Goal: Task Accomplishment & Management: Use online tool/utility

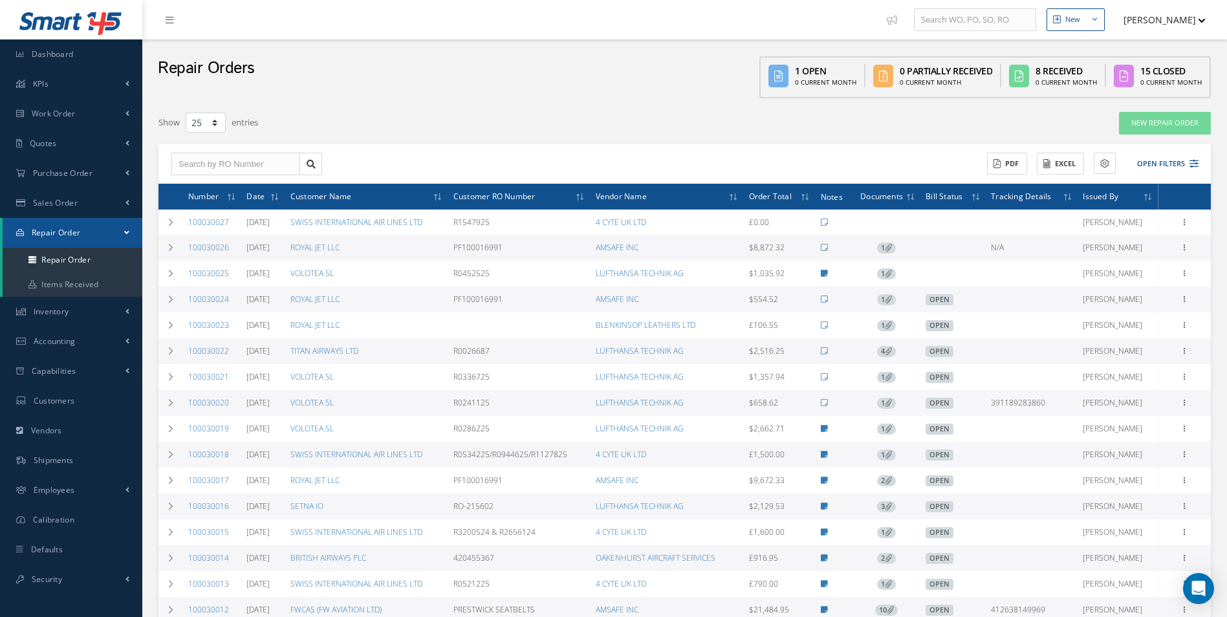
select select "25"
click at [94, 171] on link "Purchase Order" at bounding box center [71, 173] width 142 height 30
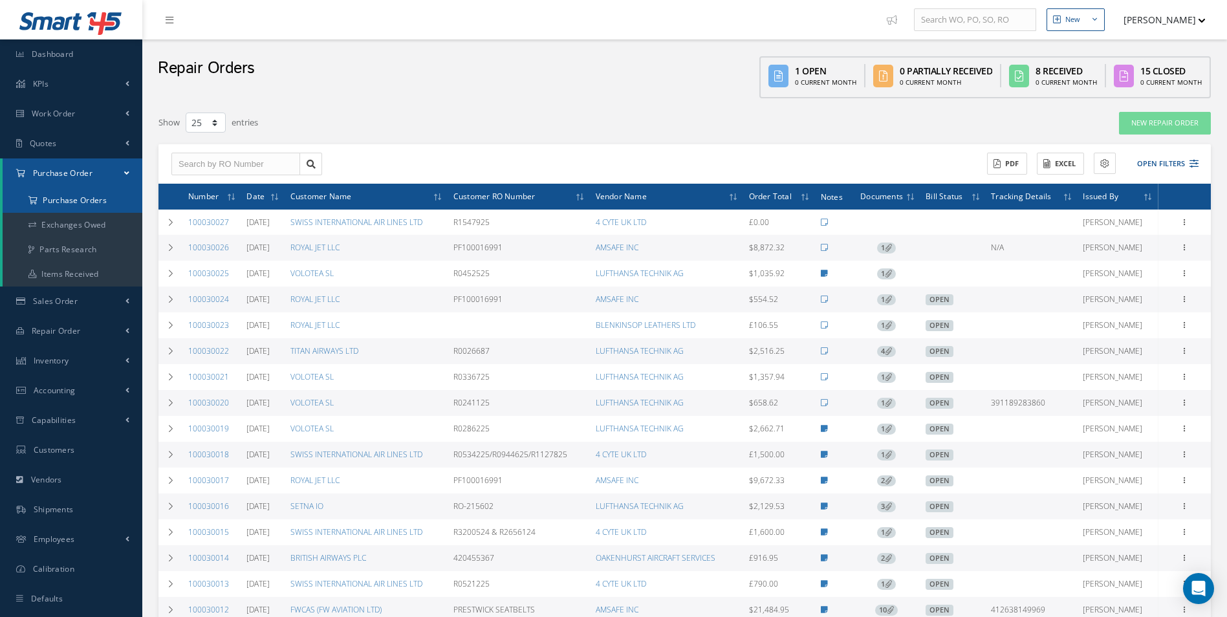
click at [75, 204] on a=1&status_id=2&status_id=3&status_id=5&collapsedFilters"] "Purchase Orders" at bounding box center [74, 200] width 142 height 25
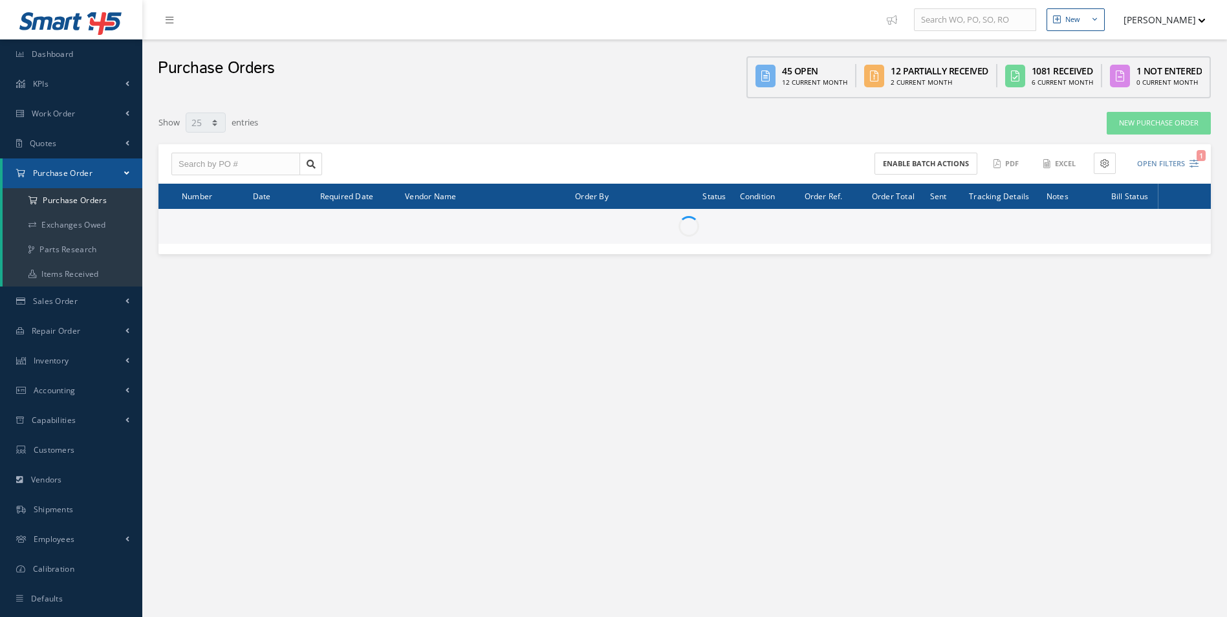
select select "25"
click at [243, 163] on input "text" at bounding box center [235, 164] width 129 height 23
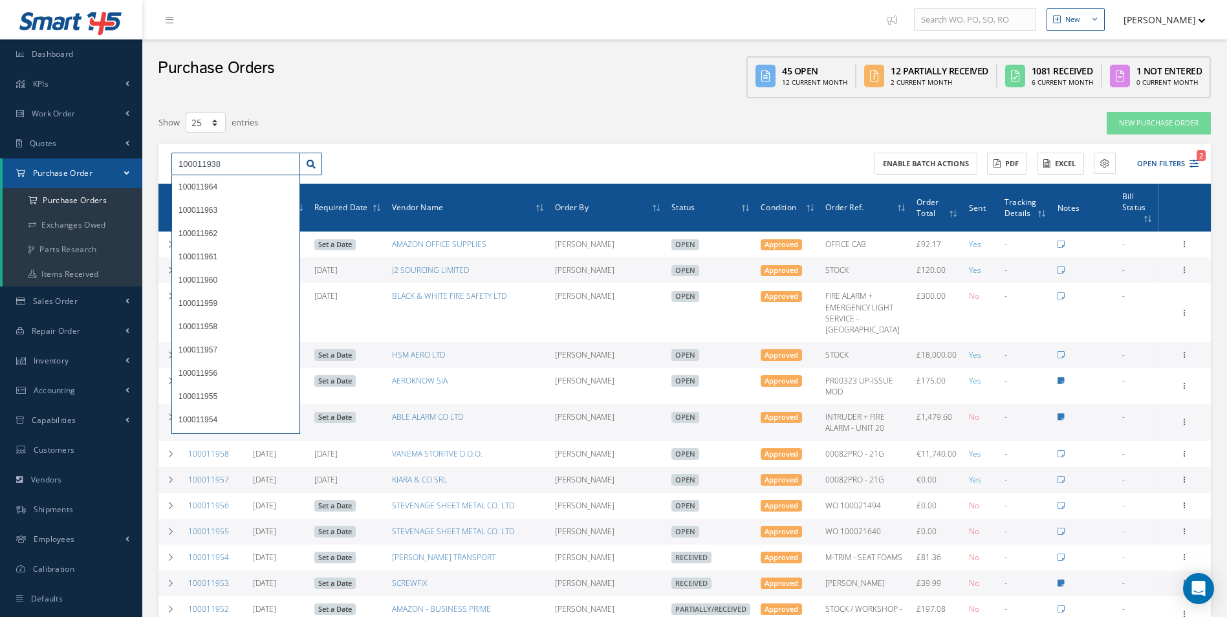
type input "100011938"
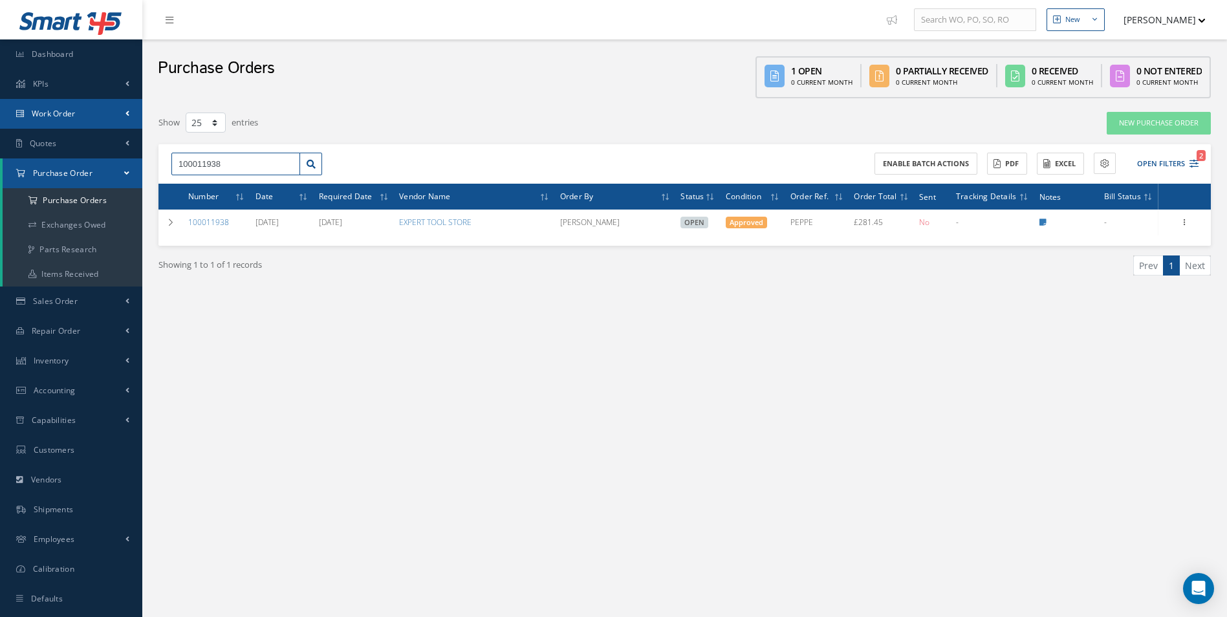
drag, startPoint x: 240, startPoint y: 163, endPoint x: 0, endPoint y: 122, distance: 243.4
click at [0, 133] on html "Smart 145 Dashboard KPIs Work Order Accounting Work Order Work Order Work Order…" at bounding box center [613, 308] width 1227 height 617
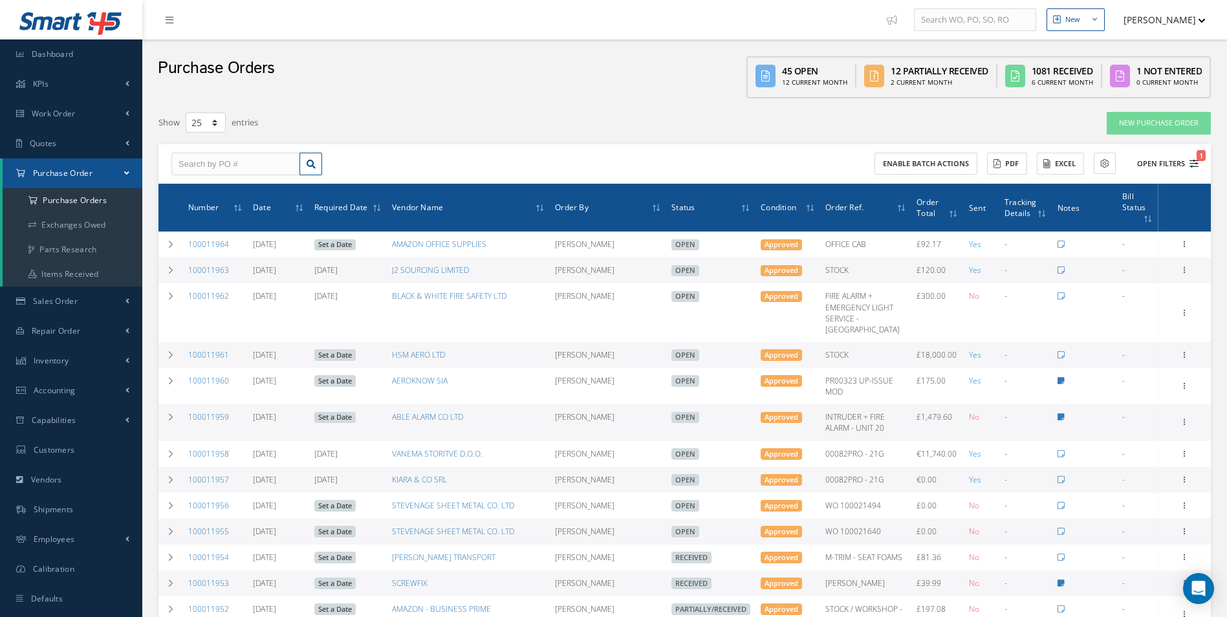
click at [1167, 158] on button "Open Filters 1" at bounding box center [1161, 163] width 73 height 21
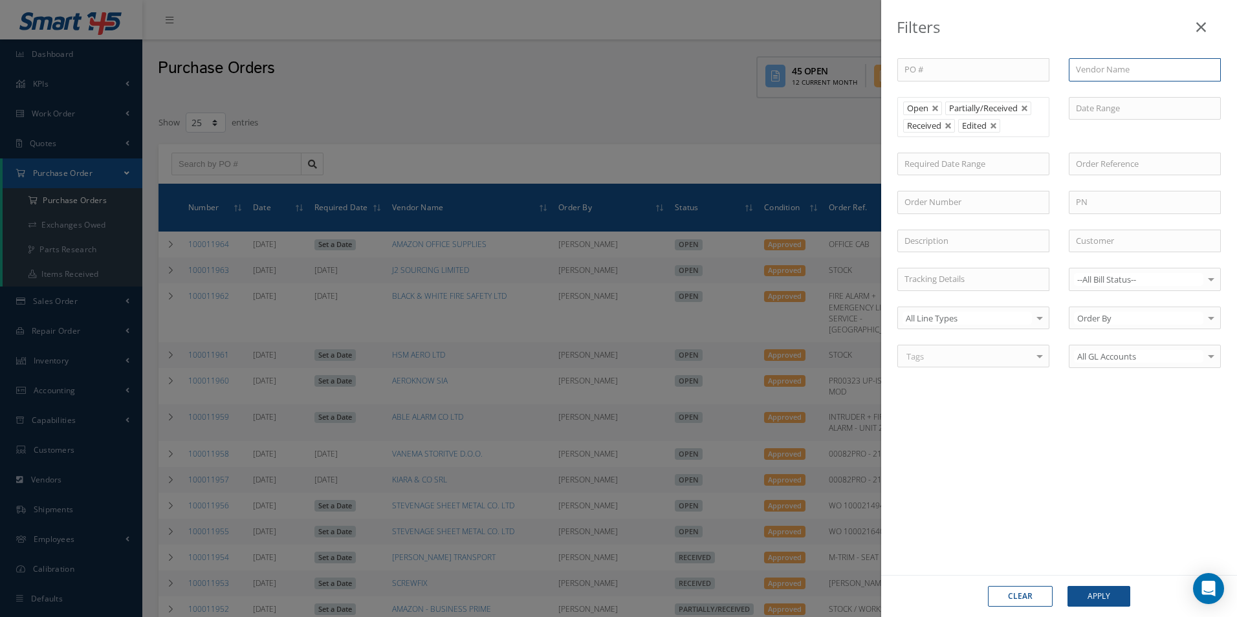
click at [1111, 76] on input "text" at bounding box center [1144, 69] width 152 height 23
click at [1128, 99] on div "SPRAYGUNS DIRECT LIMITED" at bounding box center [1144, 92] width 151 height 23
type input "SPRAYGUNS DIRECT LIMITED"
click at [1101, 594] on button "Apply" at bounding box center [1098, 596] width 63 height 21
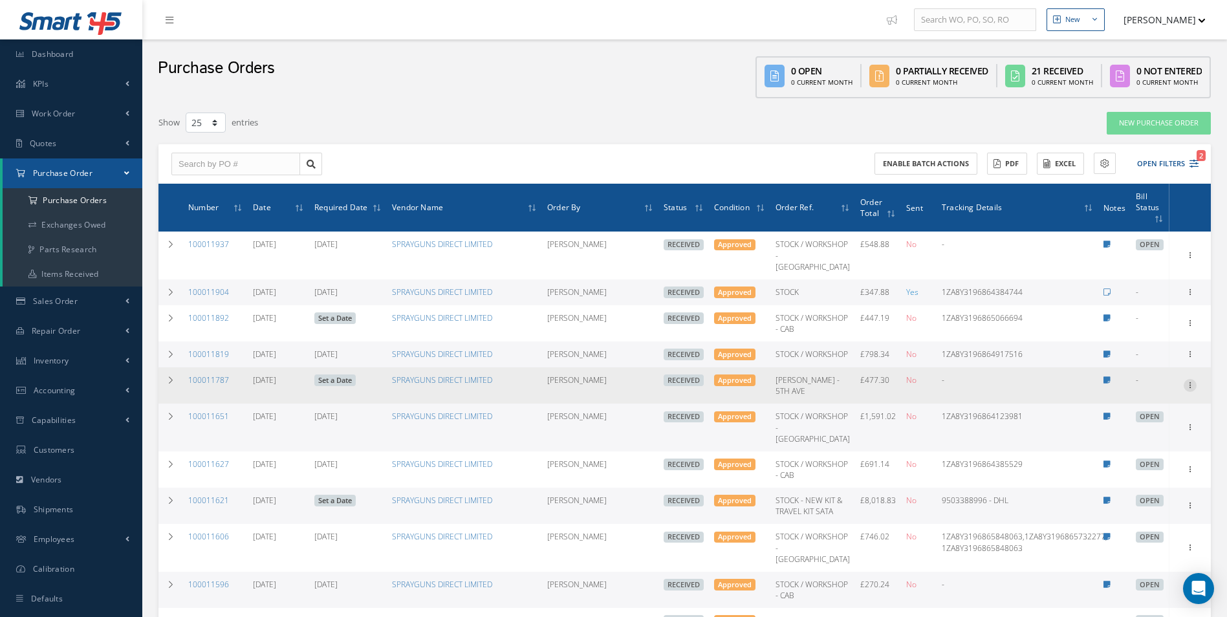
click at [1187, 392] on div at bounding box center [1189, 385] width 13 height 13
click at [1134, 452] on link "Create Bill" at bounding box center [1130, 443] width 102 height 17
type input "79.55"
type input "0.00"
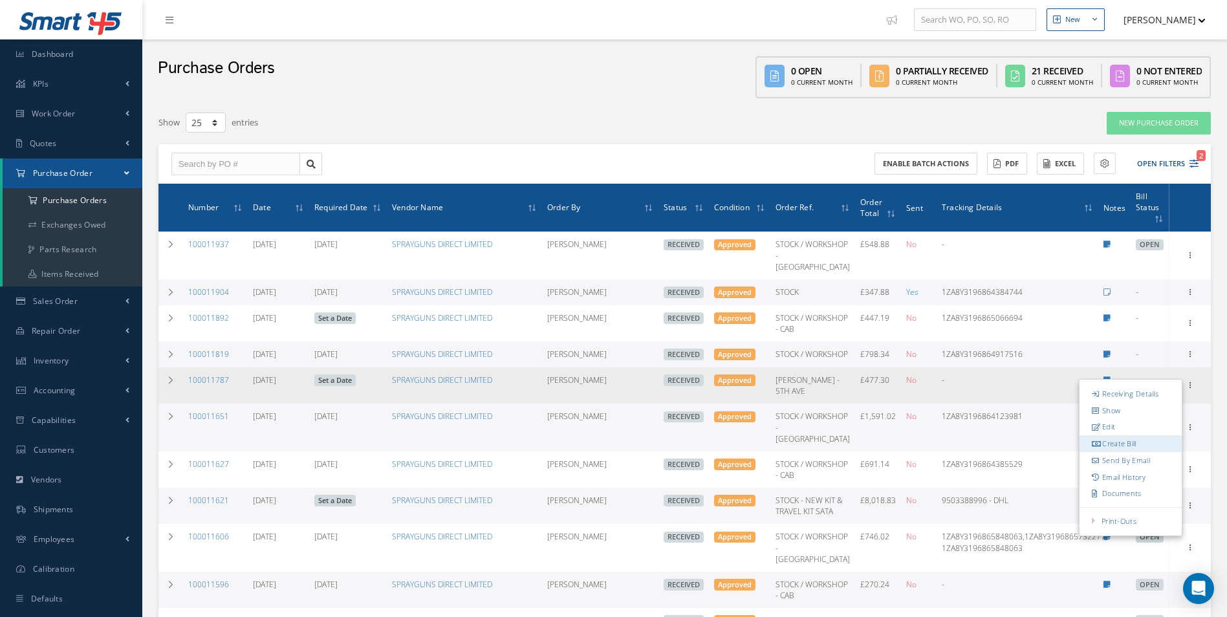
type input "0.00"
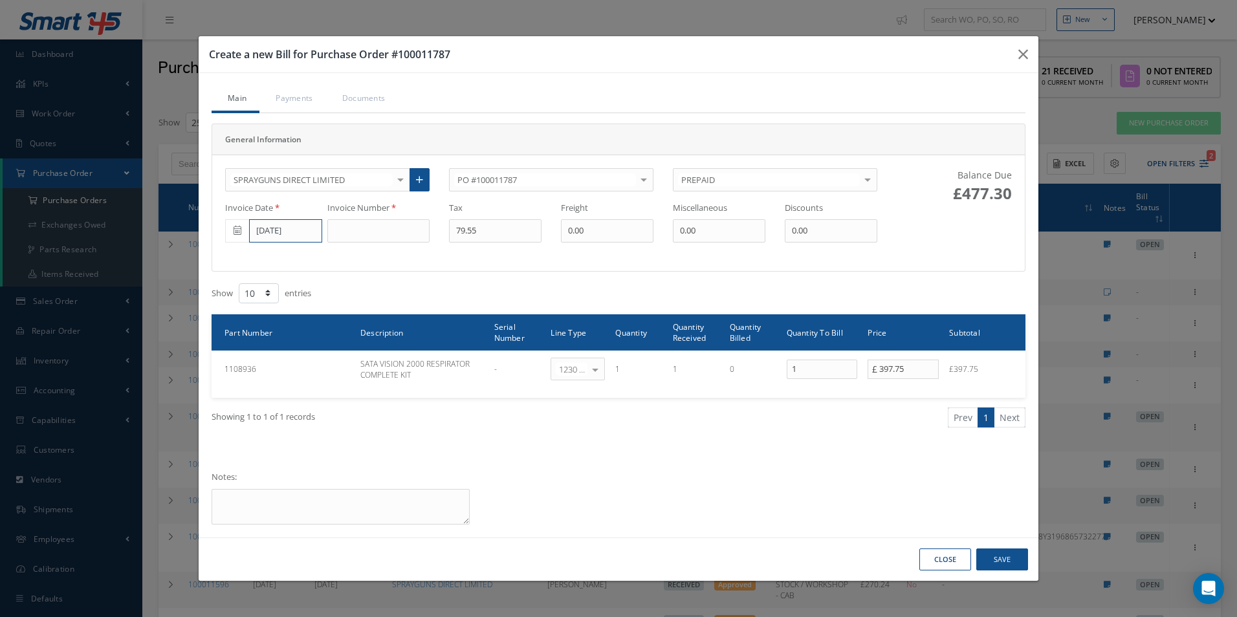
click at [266, 226] on input "09/04/2025" at bounding box center [285, 230] width 73 height 23
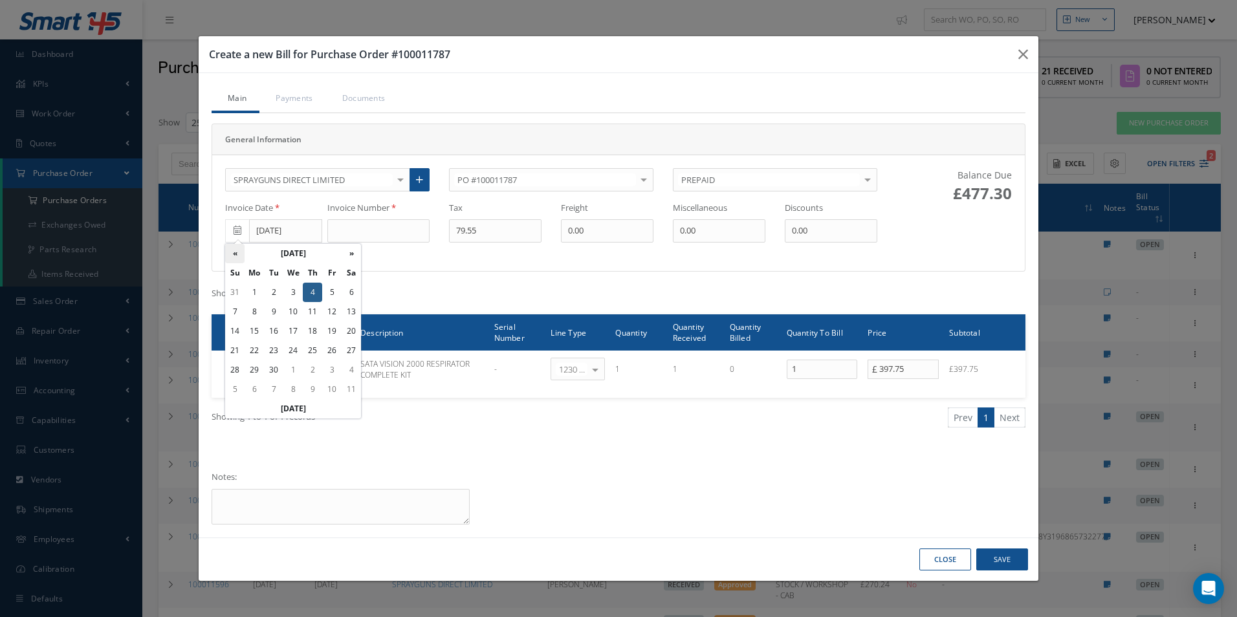
click at [237, 252] on th "«" at bounding box center [234, 253] width 19 height 19
click at [335, 296] on td "1" at bounding box center [331, 292] width 19 height 19
type input "08/01/2025"
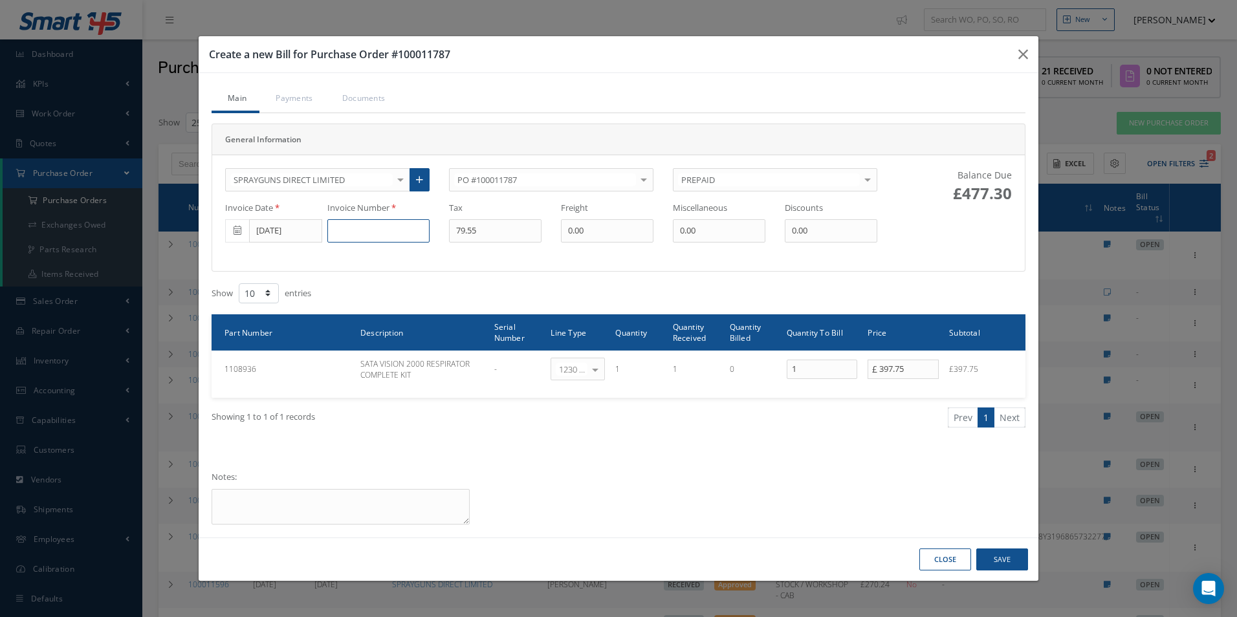
click at [358, 233] on input at bounding box center [378, 230] width 102 height 23
type input "192"
click at [1015, 562] on button "Save" at bounding box center [1002, 559] width 52 height 23
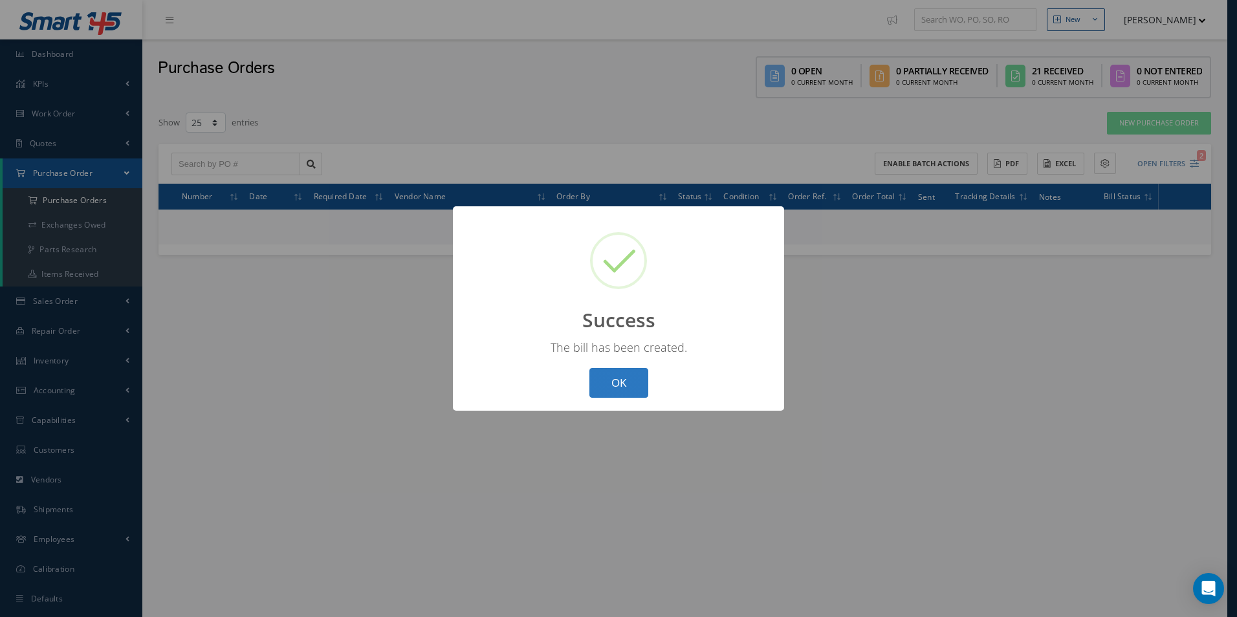
click at [623, 389] on button "OK" at bounding box center [618, 383] width 59 height 30
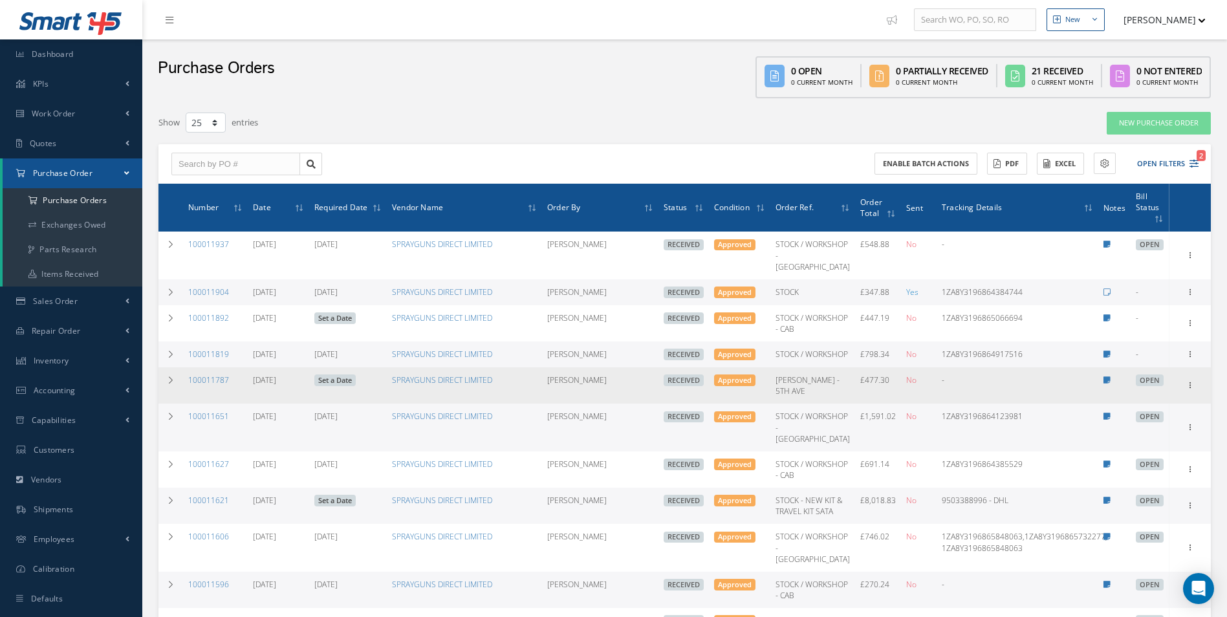
drag, startPoint x: 233, startPoint y: 404, endPoint x: 190, endPoint y: 407, distance: 42.9
click at [190, 404] on td "100011787" at bounding box center [215, 385] width 65 height 36
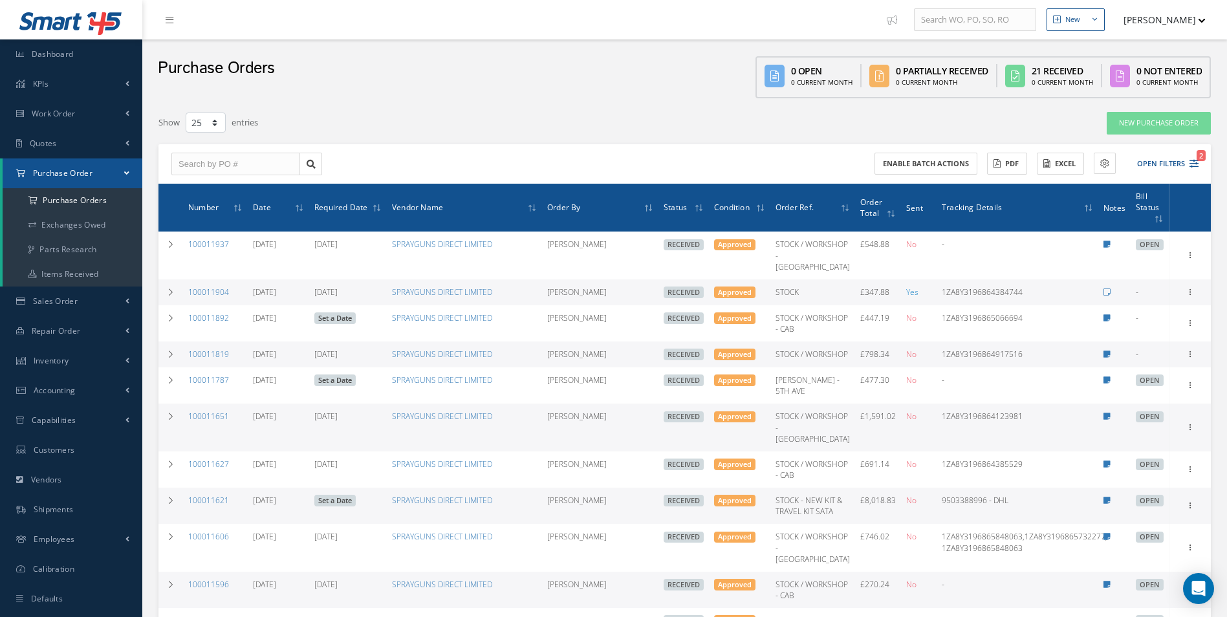
copy link "100011787"
click at [224, 360] on link "100011819" at bounding box center [208, 354] width 41 height 11
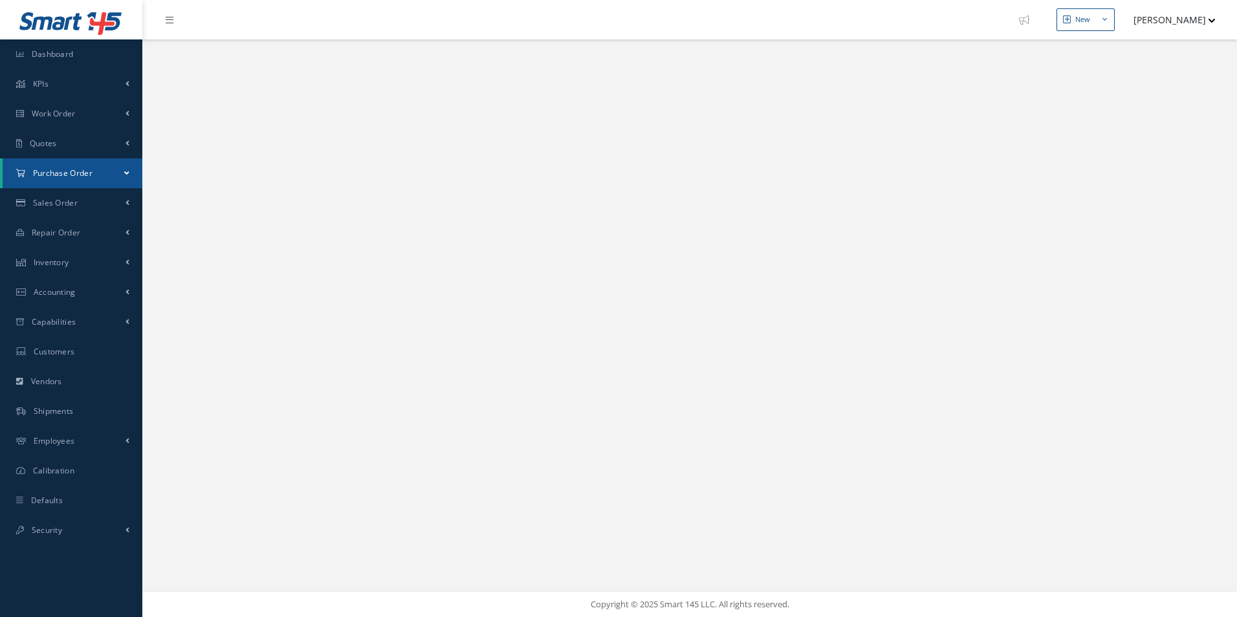
select select "25"
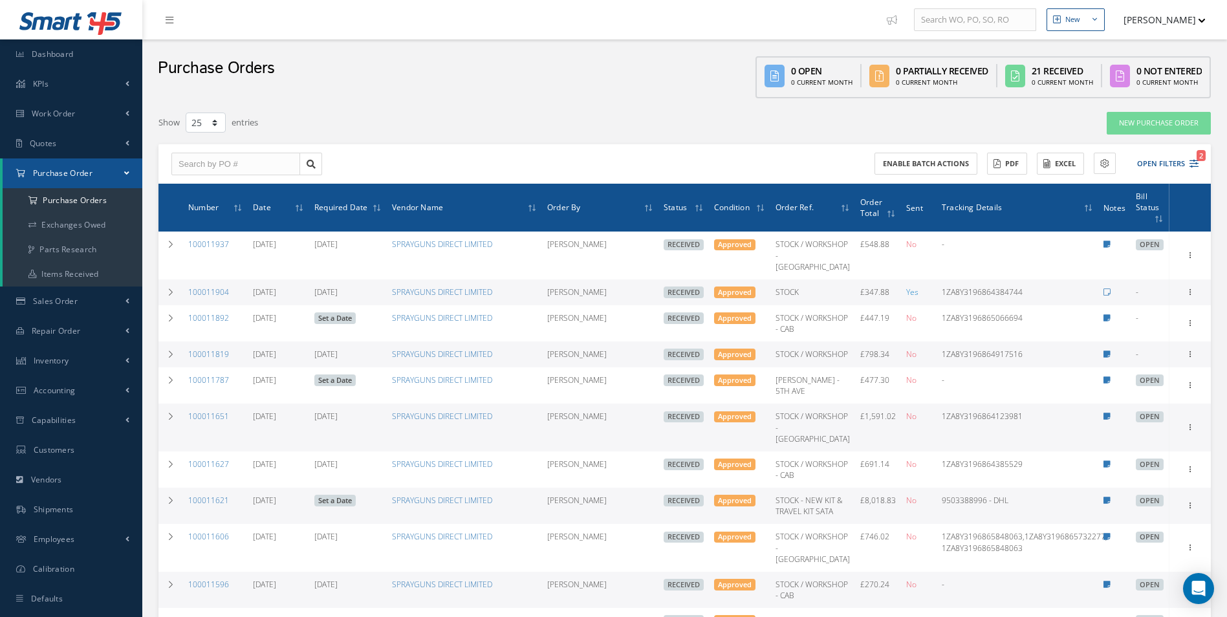
drag, startPoint x: 233, startPoint y: 365, endPoint x: 189, endPoint y: 373, distance: 45.3
click at [189, 367] on td "100011819" at bounding box center [215, 354] width 65 height 26
copy link "100011819"
click at [1183, 358] on icon at bounding box center [1189, 353] width 13 height 10
click at [1124, 421] on link "Create Bill" at bounding box center [1130, 412] width 102 height 17
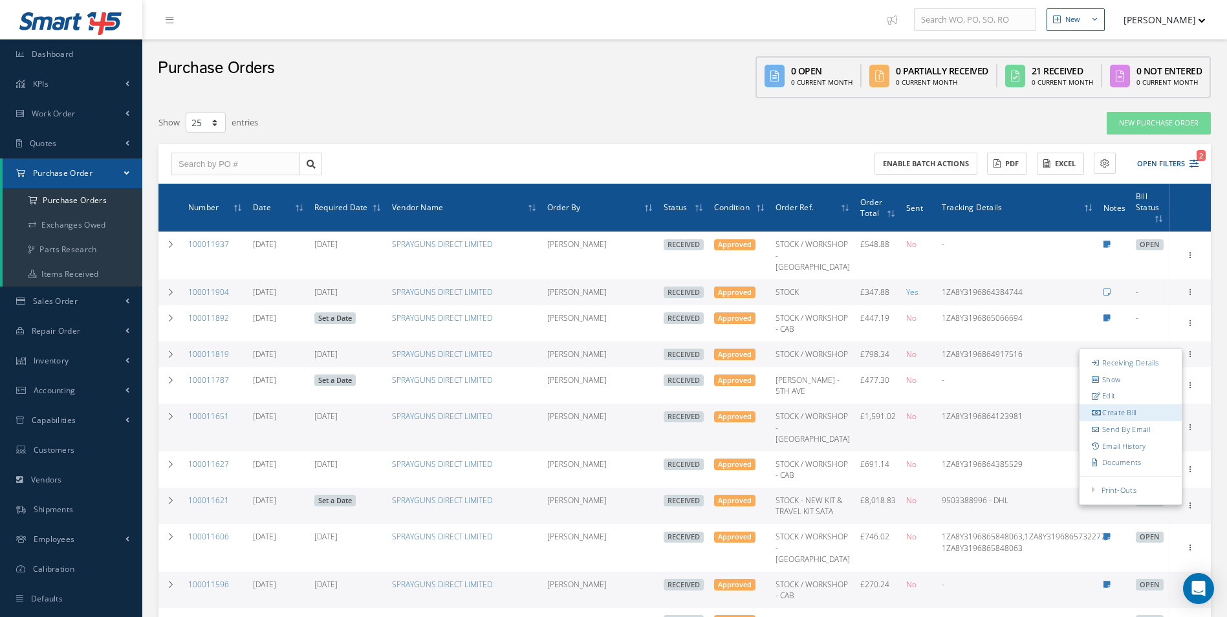
type input "133.06"
type input "0.00"
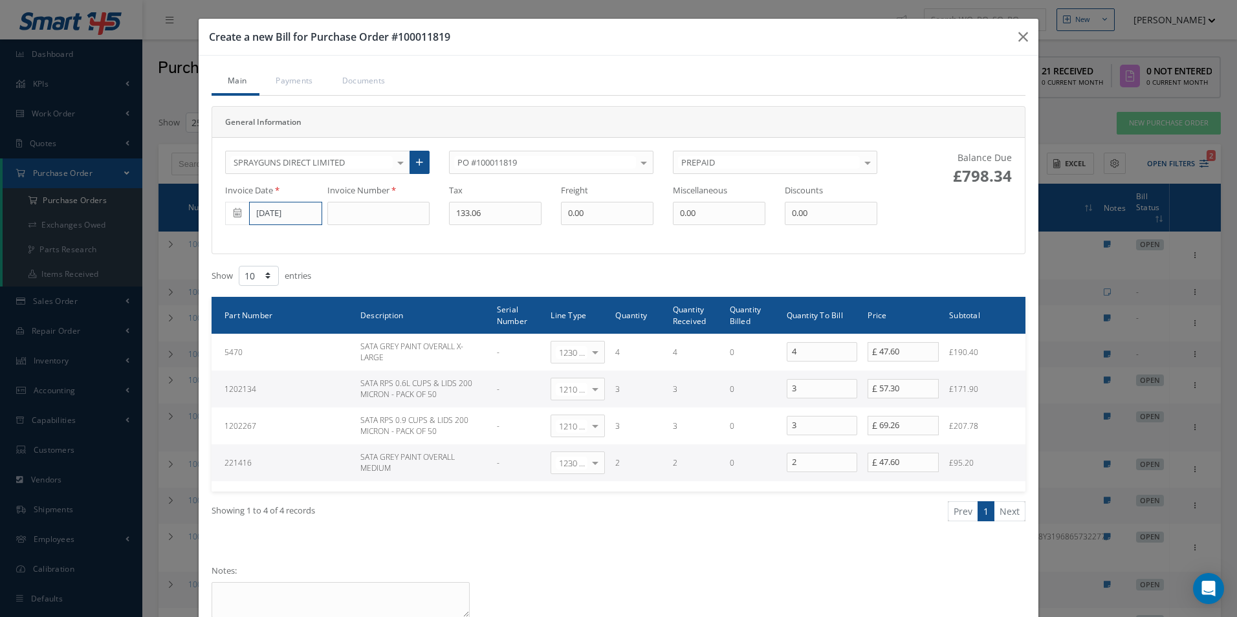
click at [304, 219] on input "09/04/2025" at bounding box center [285, 213] width 73 height 23
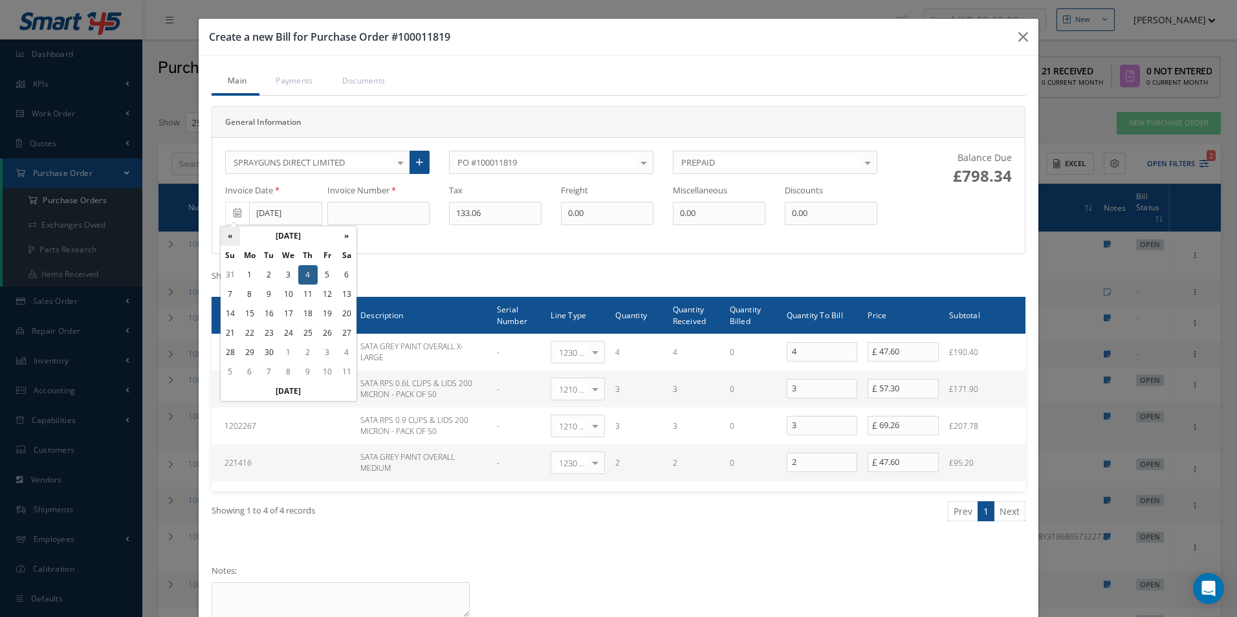
click at [235, 235] on th "«" at bounding box center [230, 235] width 19 height 19
click at [331, 278] on td "1" at bounding box center [327, 274] width 19 height 19
type input "08/01/2025"
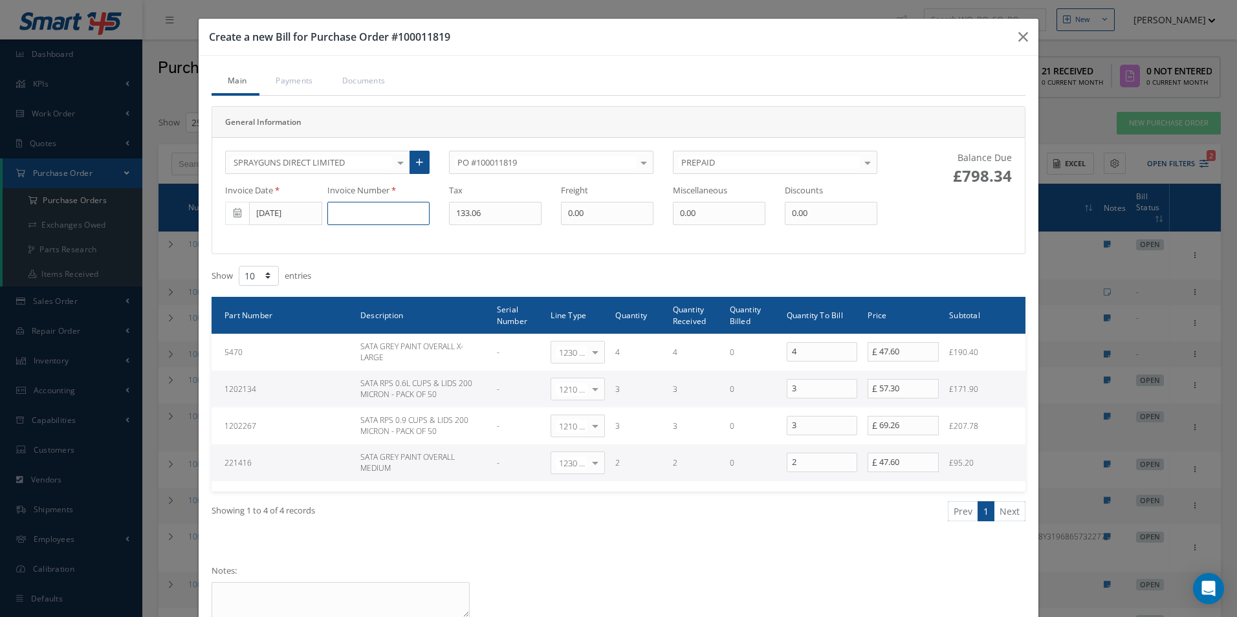
click at [357, 217] on input at bounding box center [378, 213] width 102 height 23
type input "416"
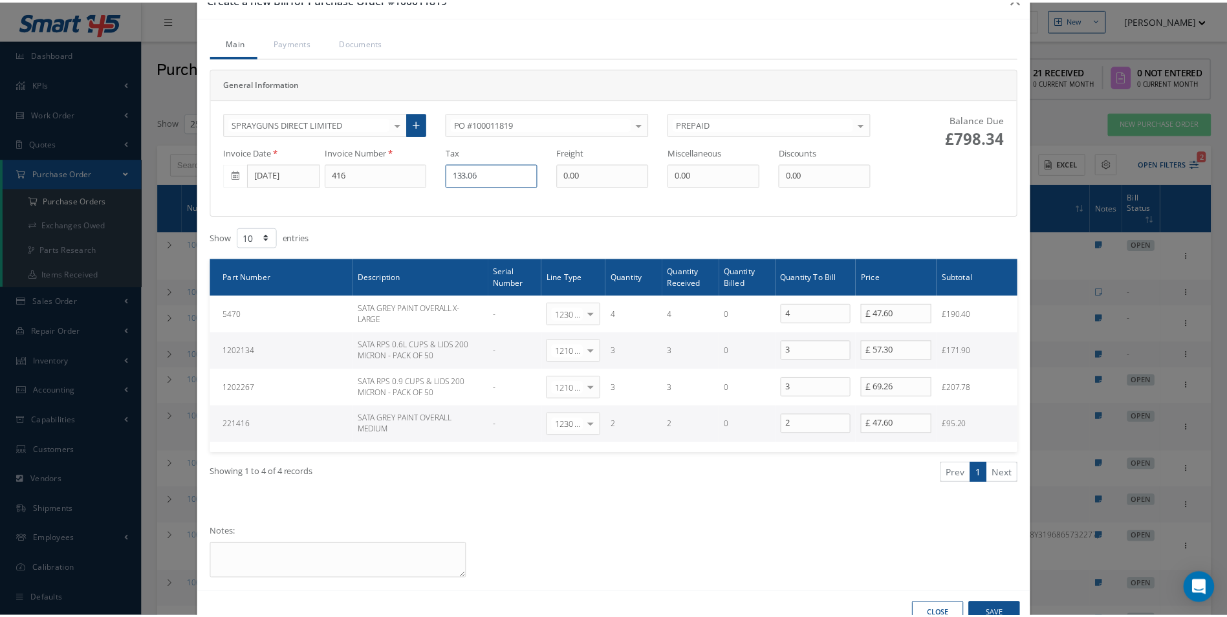
scroll to position [76, 0]
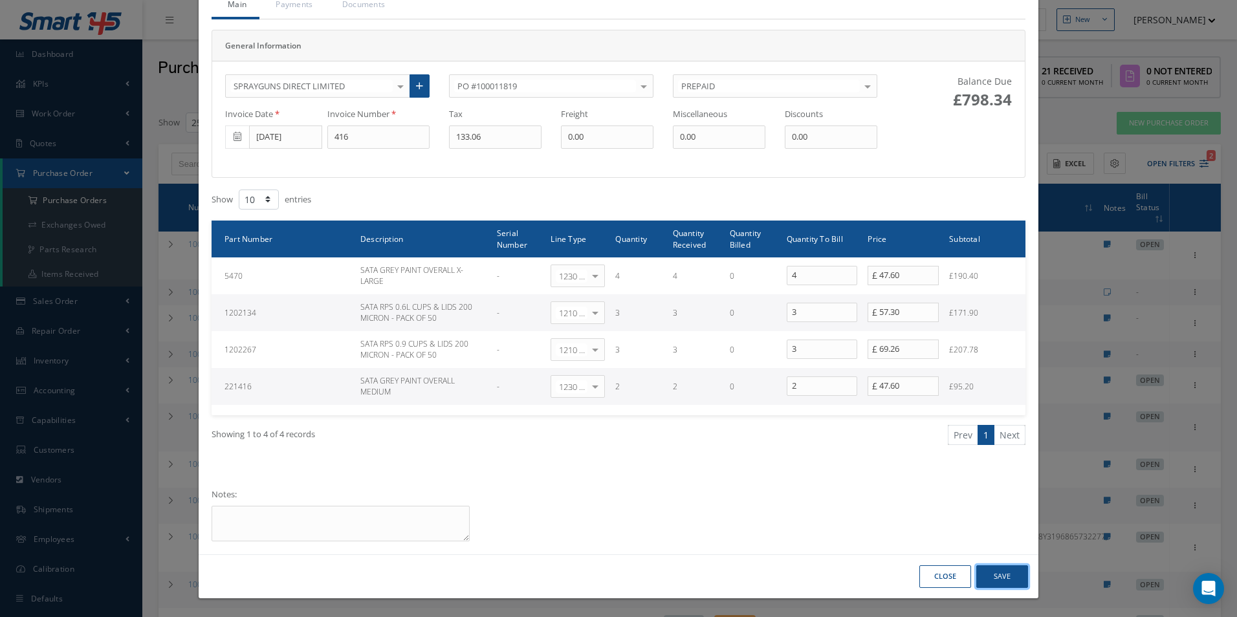
click at [999, 578] on button "Save" at bounding box center [1002, 576] width 52 height 23
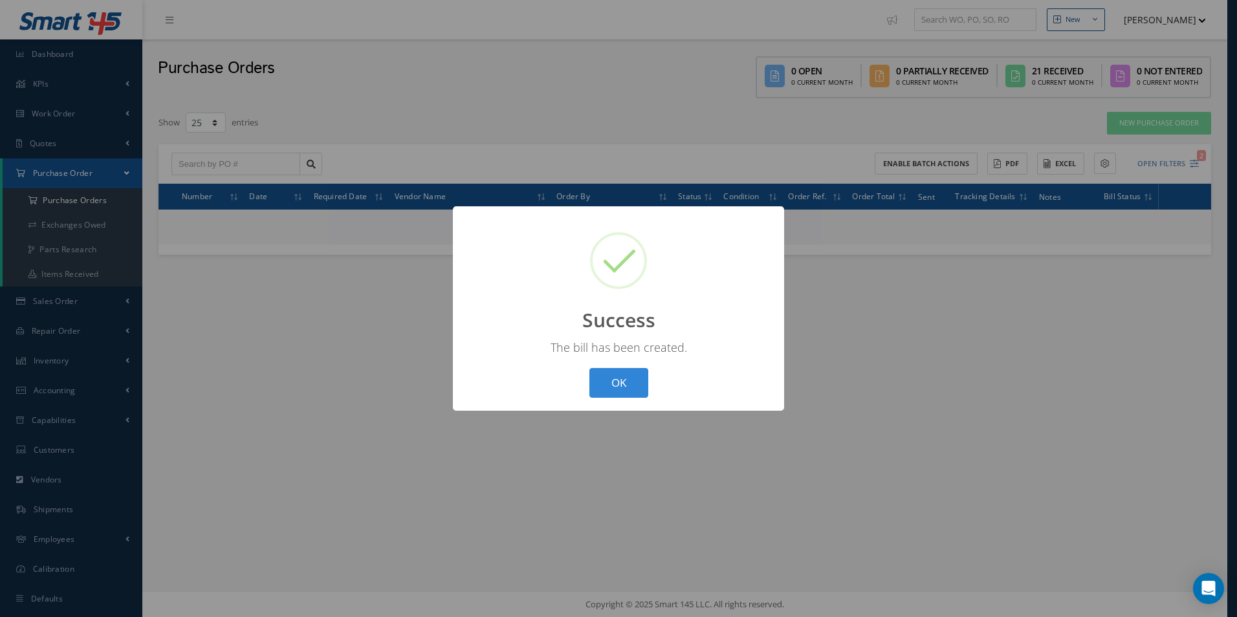
click at [613, 385] on button "OK" at bounding box center [618, 383] width 59 height 30
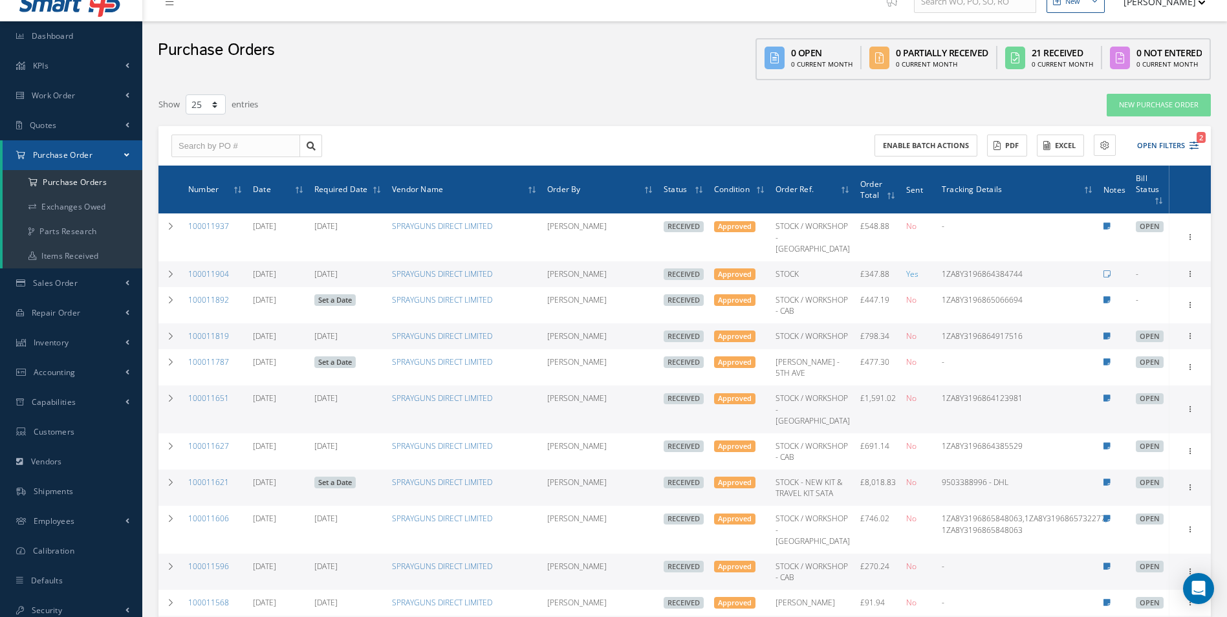
scroll to position [0, 0]
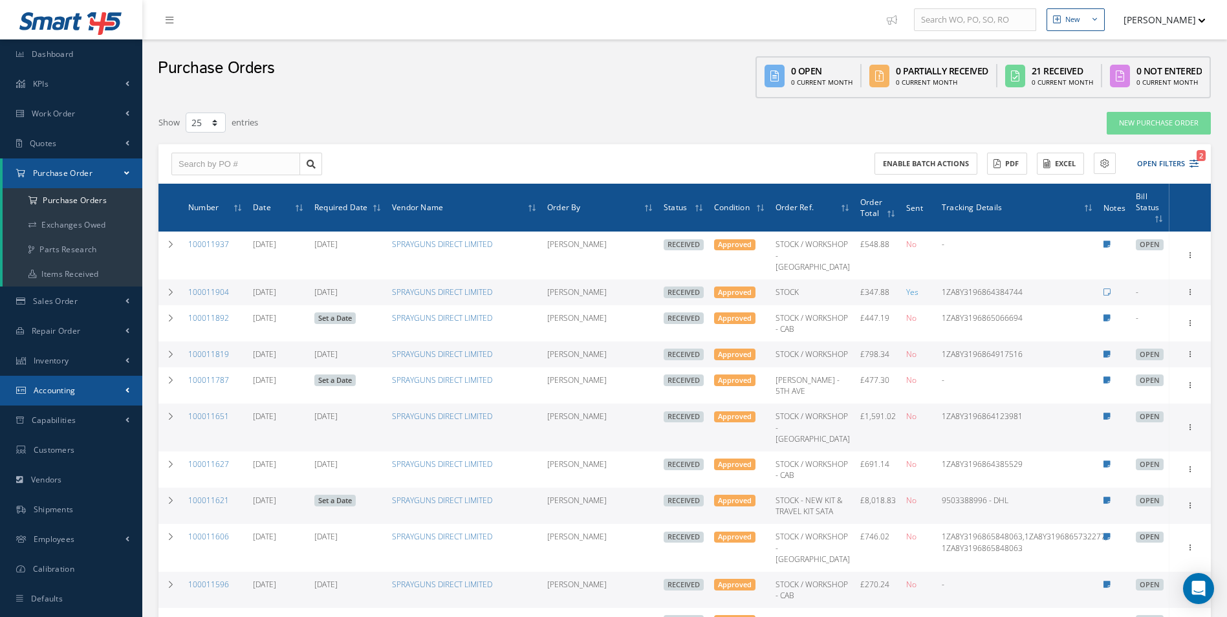
click at [111, 383] on link "Accounting" at bounding box center [71, 391] width 142 height 30
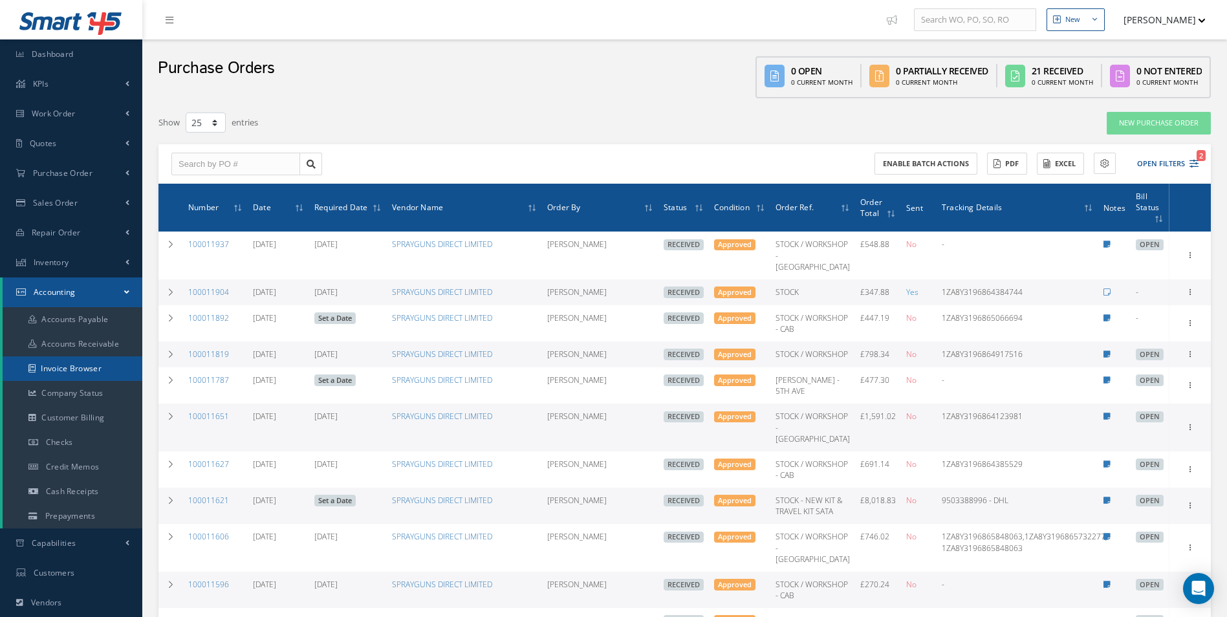
click at [87, 369] on link "Invoice Browser" at bounding box center [73, 368] width 140 height 25
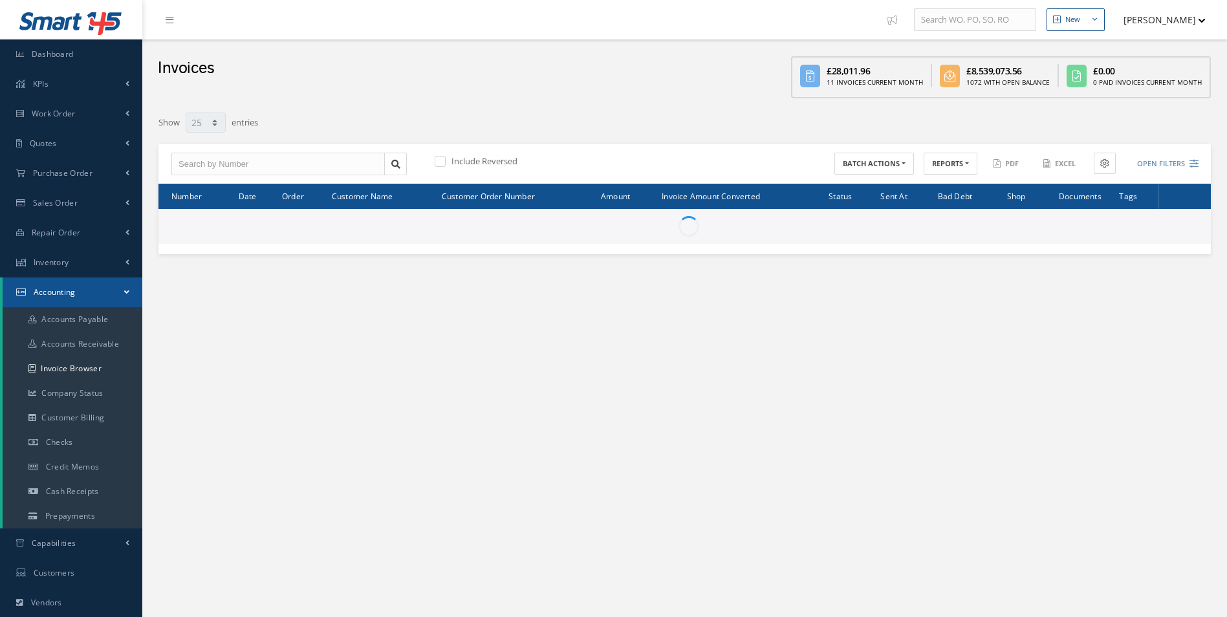
select select "25"
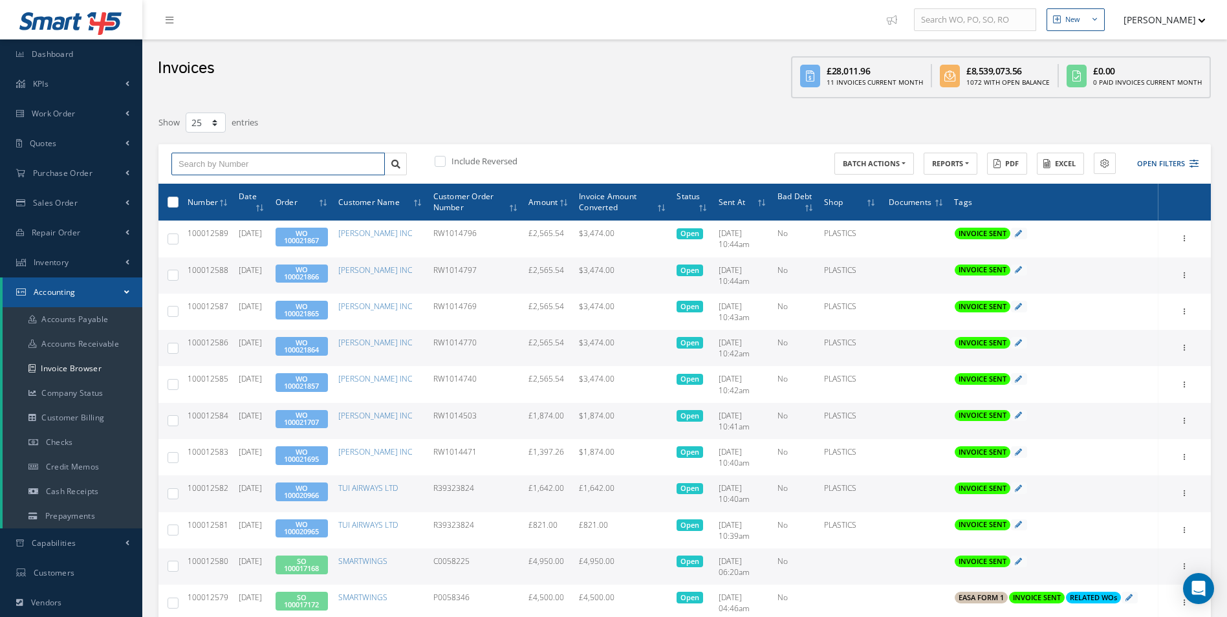
click at [227, 167] on input "text" at bounding box center [277, 164] width 213 height 23
paste input "100012180"
type input "100012180"
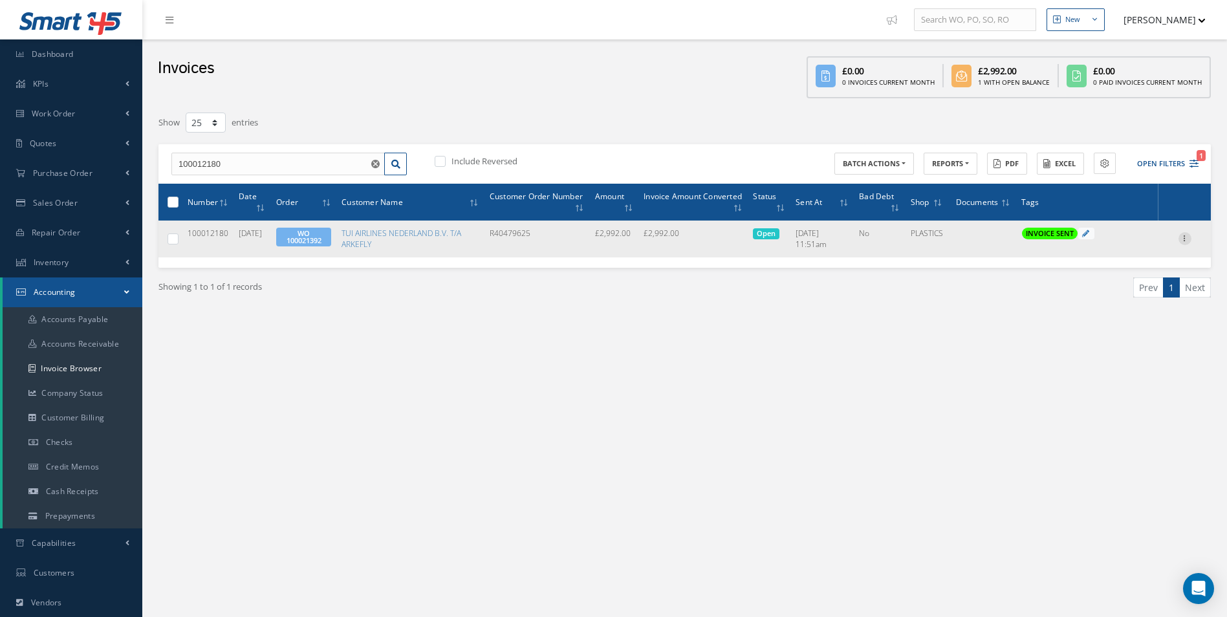
click at [1187, 239] on icon at bounding box center [1184, 237] width 13 height 10
click at [1125, 301] on link "Send By Email" at bounding box center [1125, 297] width 102 height 17
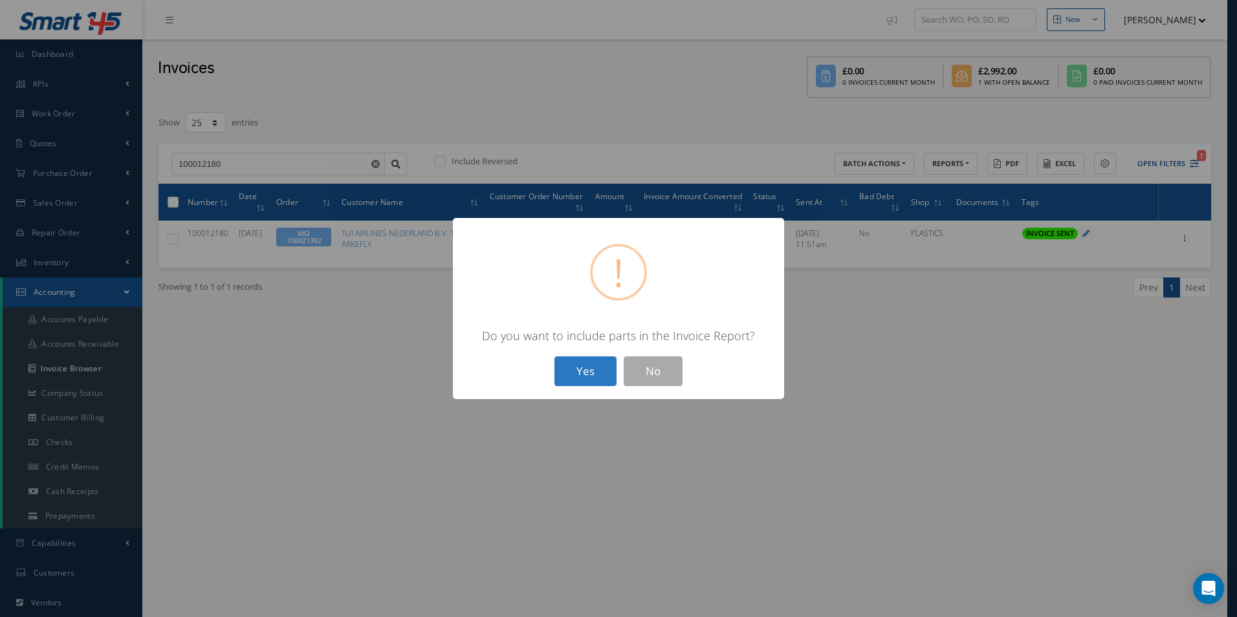
click at [596, 371] on button "Yes" at bounding box center [585, 371] width 62 height 30
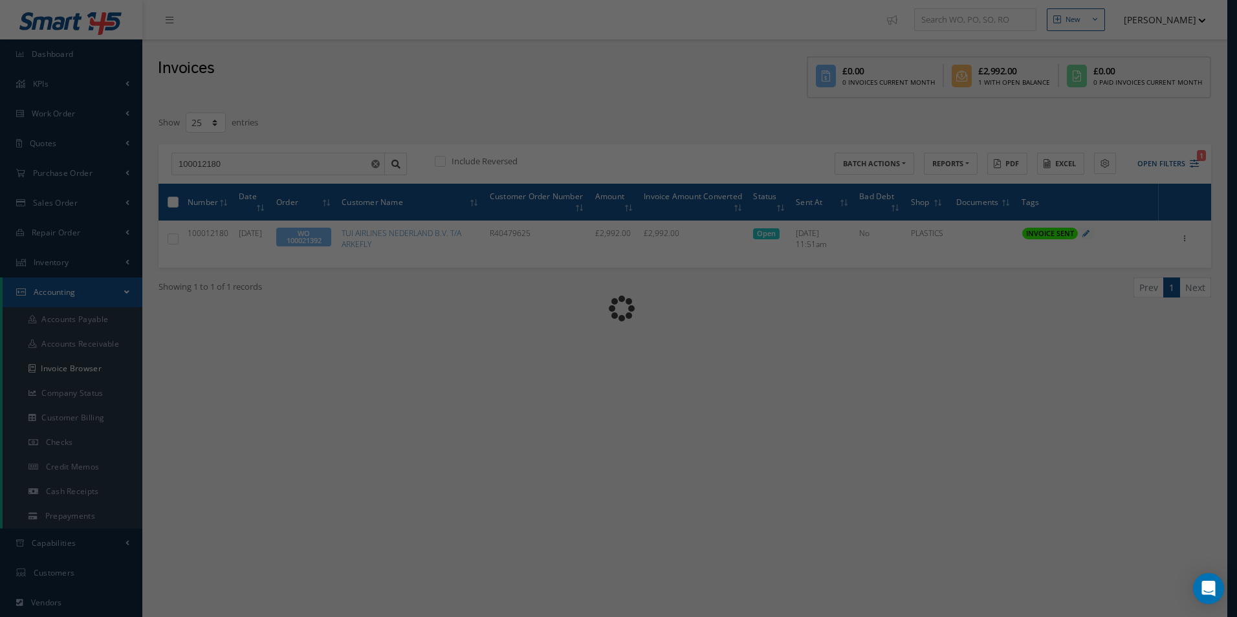
type input "INVOICE - Work Order 100021392 for TUI AIRLINES NEDERLAND B.V. T/A ARKEFLY, PO:…"
type textarea "Dear Accounts, Please find the attached invoice for your recent order R40479625…"
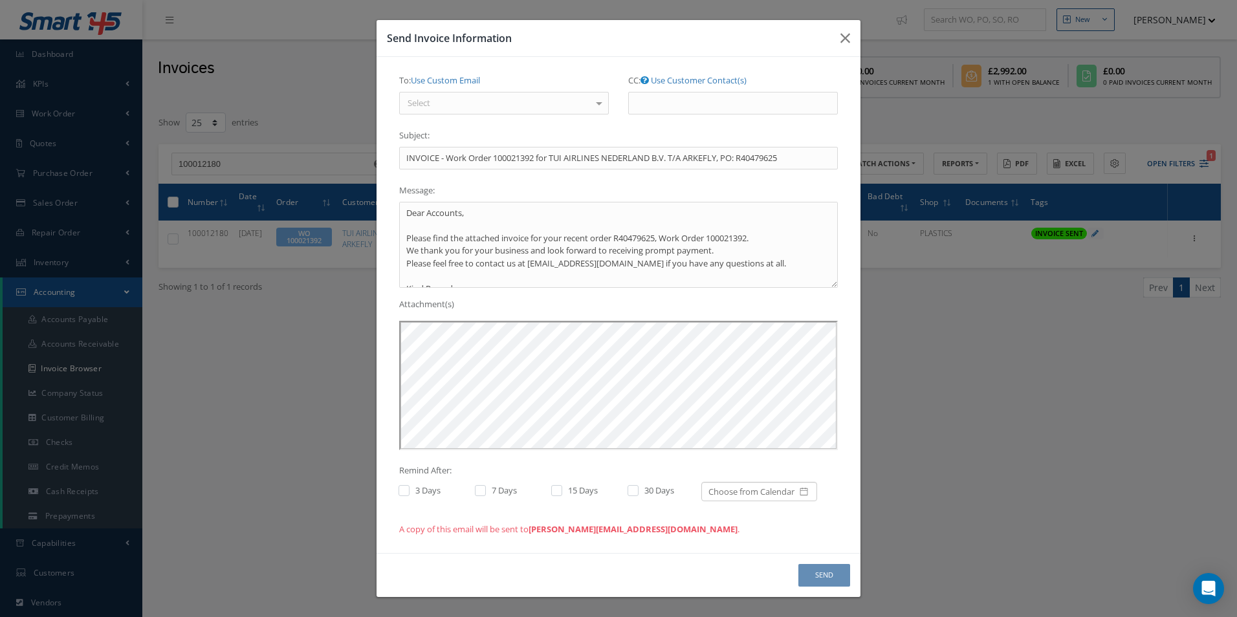
click at [603, 105] on div at bounding box center [599, 102] width 18 height 21
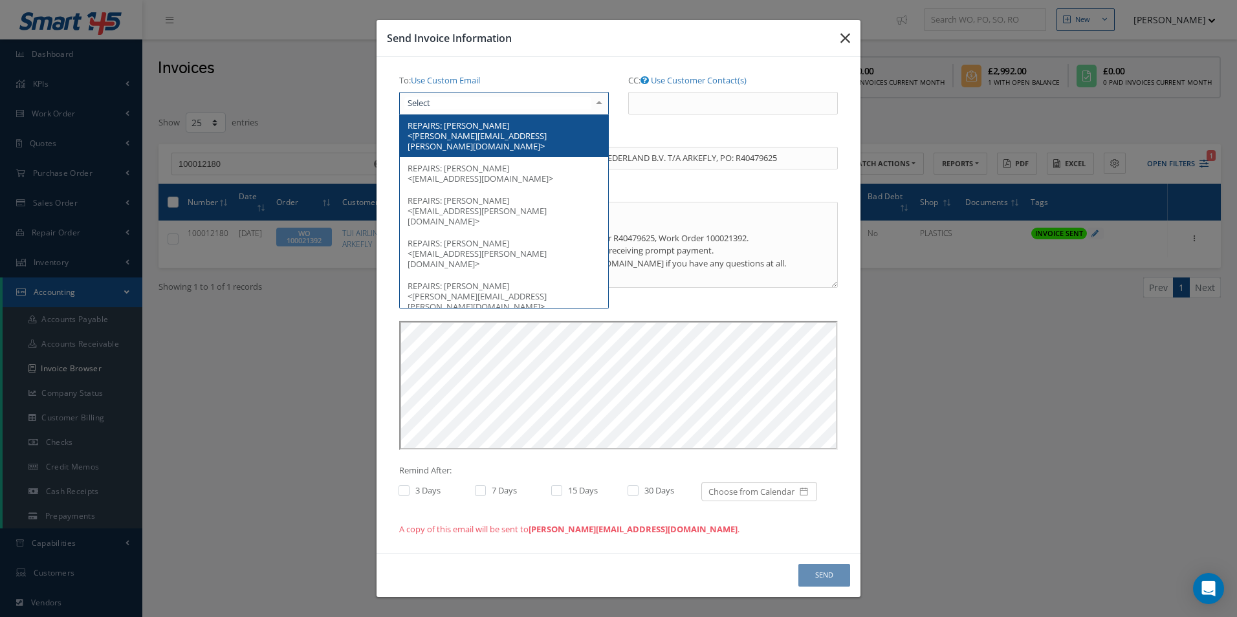
click at [843, 43] on icon "button" at bounding box center [845, 38] width 10 height 16
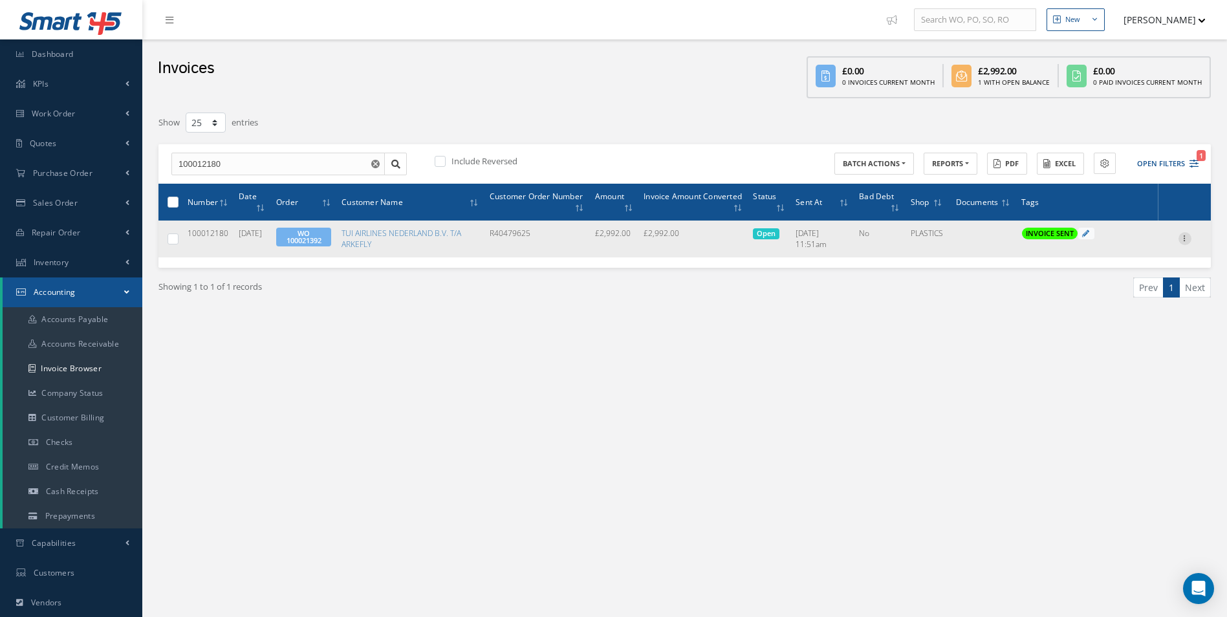
click at [1183, 237] on icon at bounding box center [1184, 237] width 13 height 10
click at [1118, 252] on link "Print" at bounding box center [1125, 247] width 102 height 17
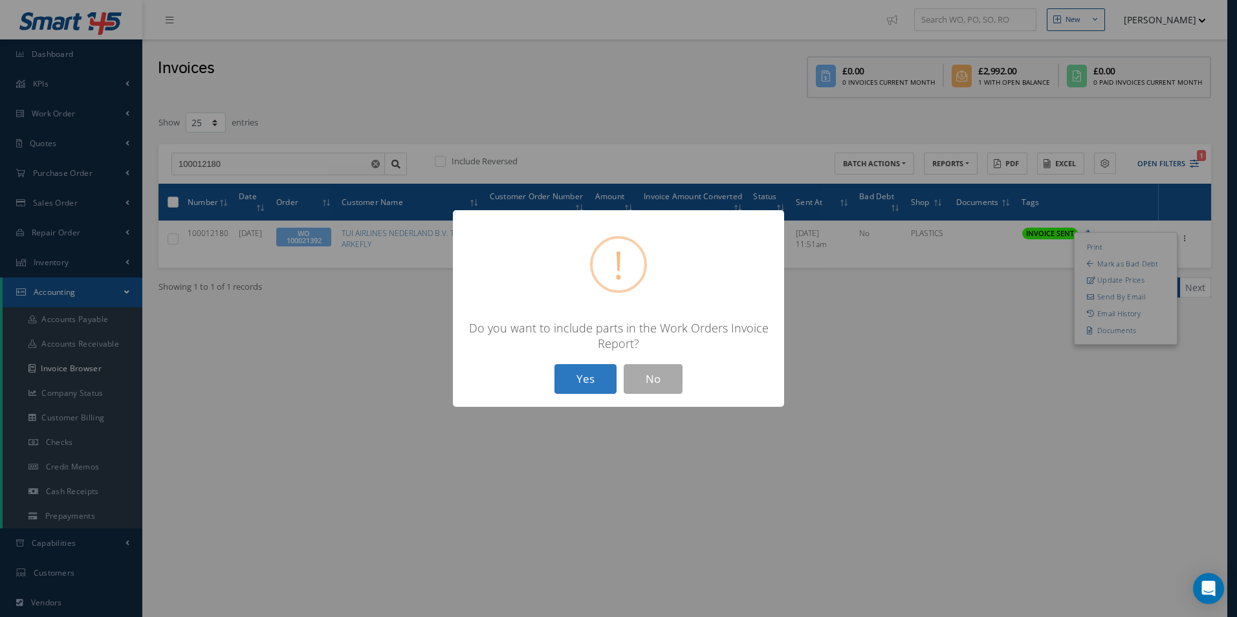
click at [600, 381] on button "Yes" at bounding box center [585, 379] width 62 height 30
